Goal: Navigation & Orientation: Find specific page/section

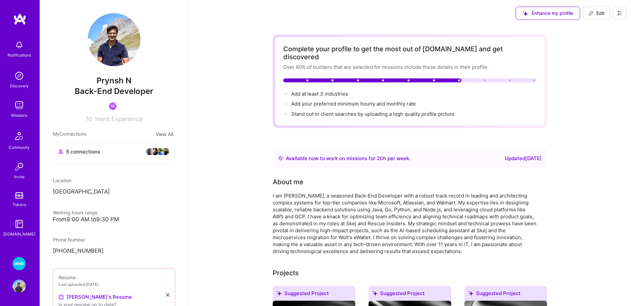
scroll to position [3, 0]
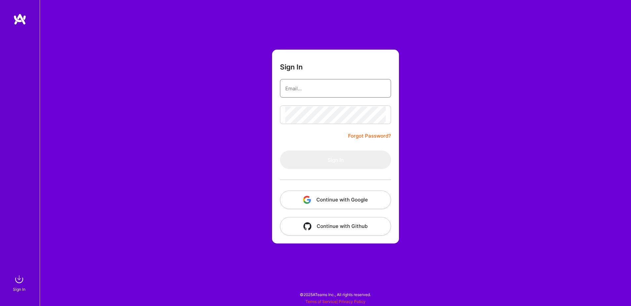
type input "[EMAIL_ADDRESS][DOMAIN_NAME]"
click at [298, 198] on button "Continue with Google" at bounding box center [335, 199] width 111 height 18
